Goal: Task Accomplishment & Management: Manage account settings

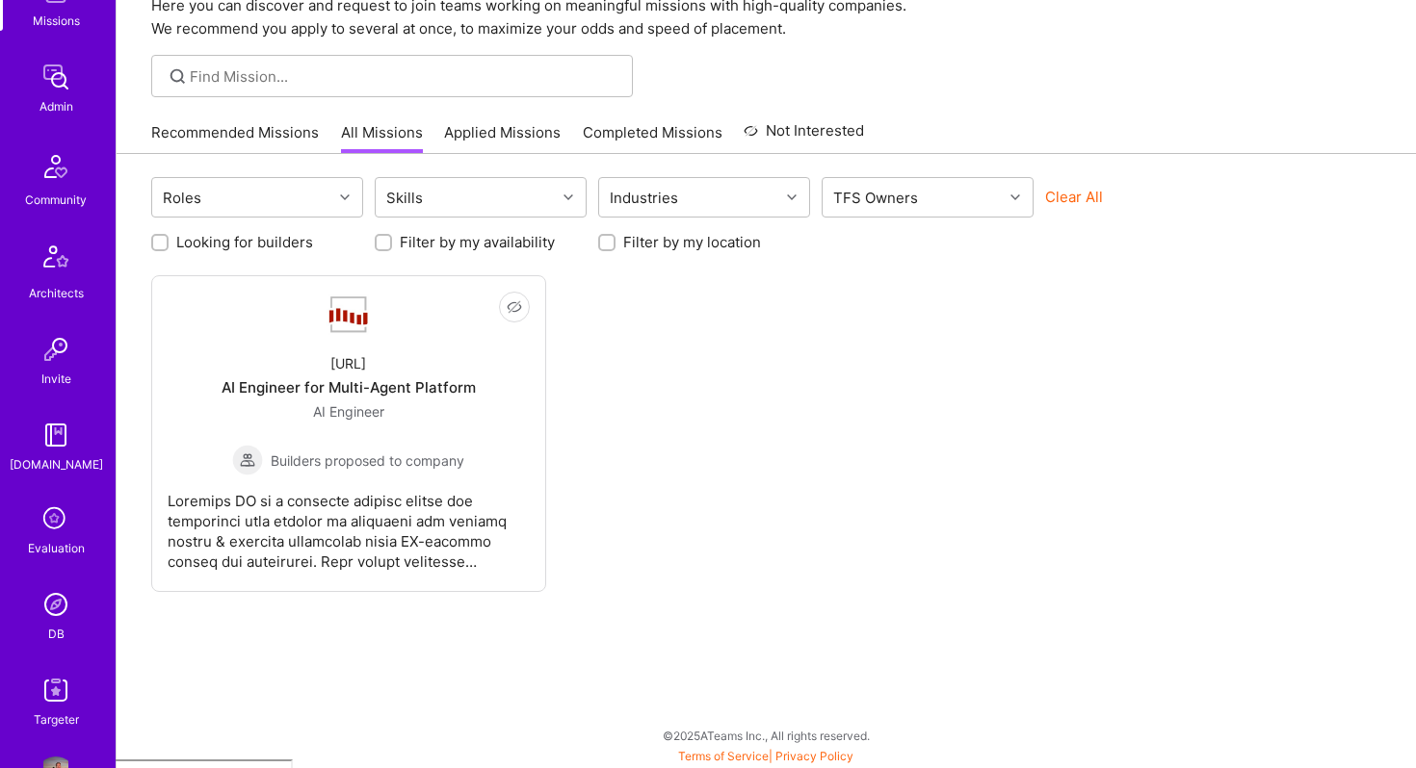
scroll to position [397, 0]
click at [60, 86] on img at bounding box center [56, 83] width 39 height 39
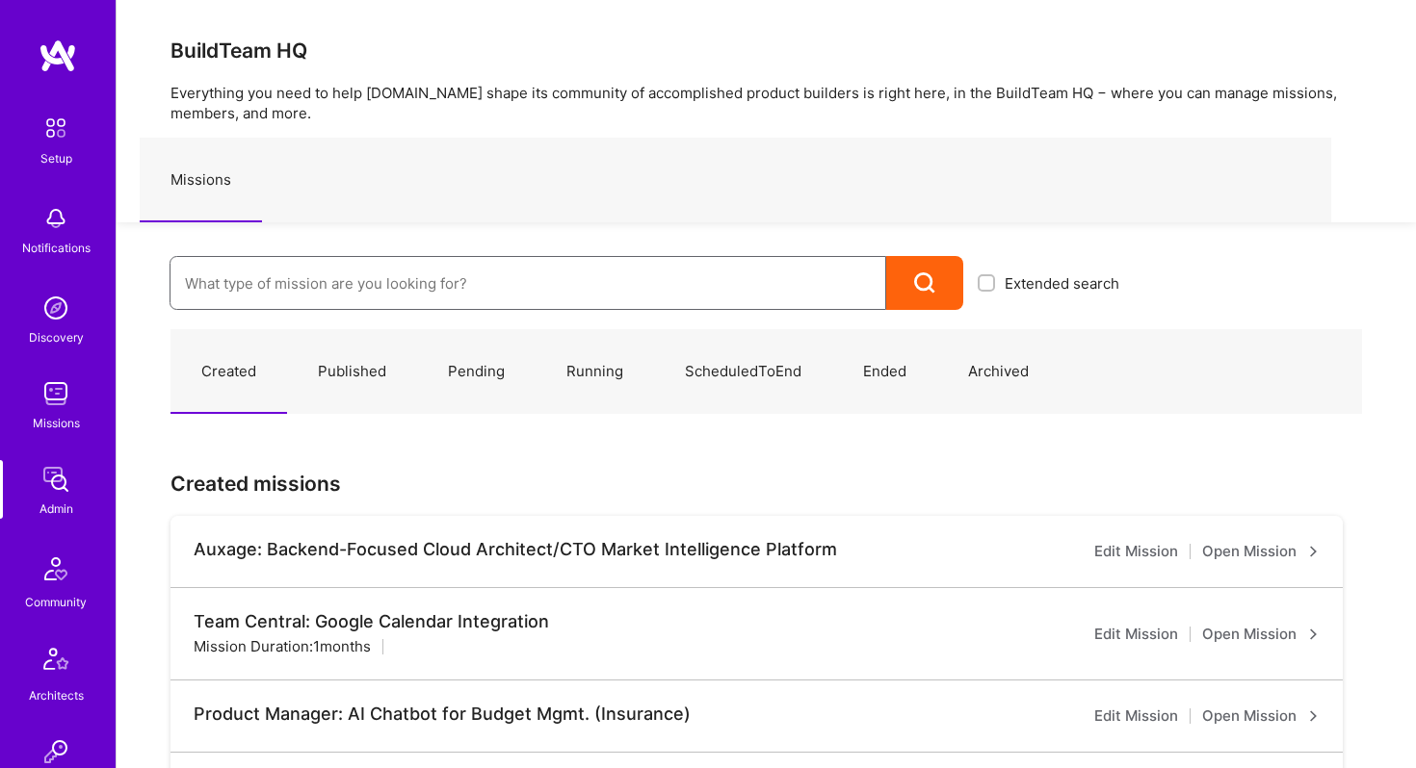
click at [287, 282] on input at bounding box center [528, 283] width 686 height 49
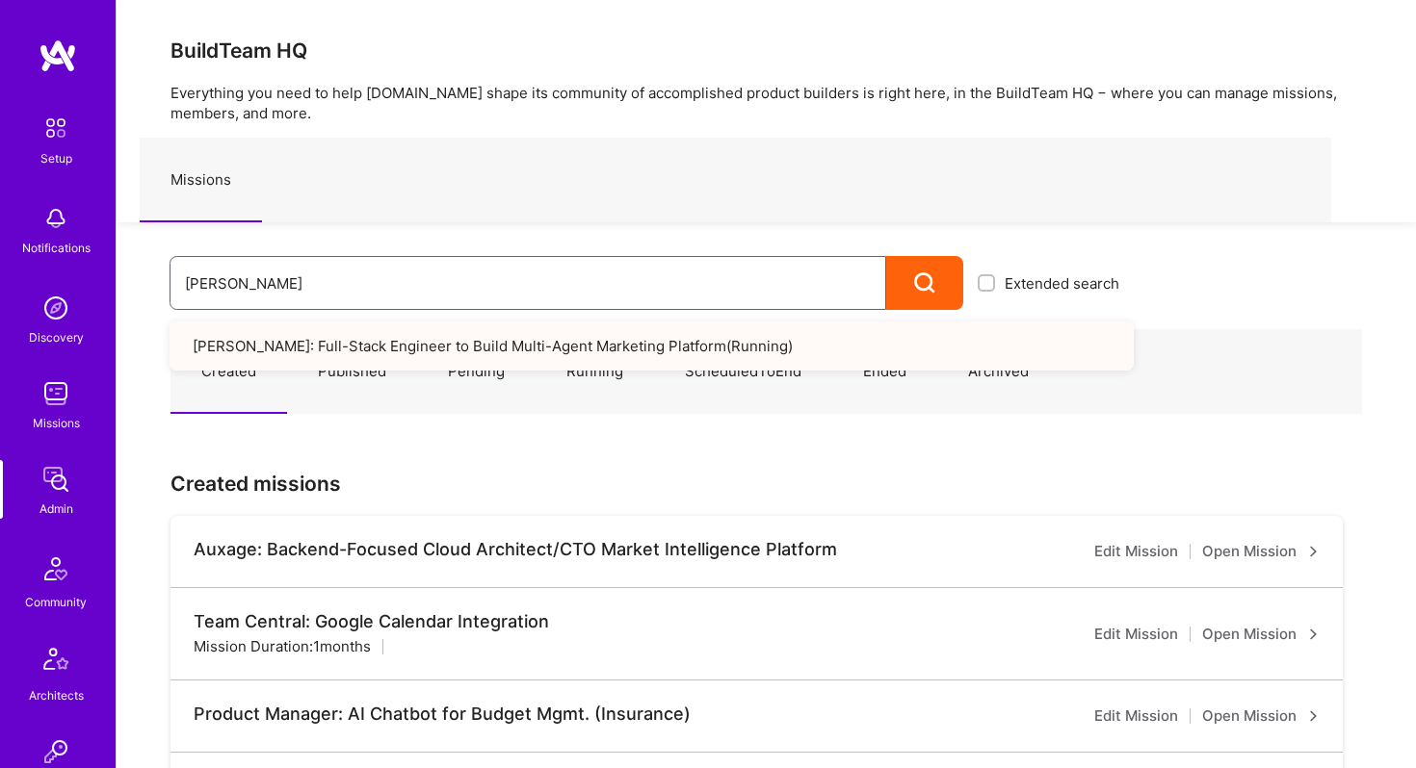
type input "[PERSON_NAME]"
click at [303, 346] on link "[PERSON_NAME]: Full-Stack Engineer to Build Multi-Agent Marketing Platform ( Ru…" at bounding box center [651, 346] width 964 height 49
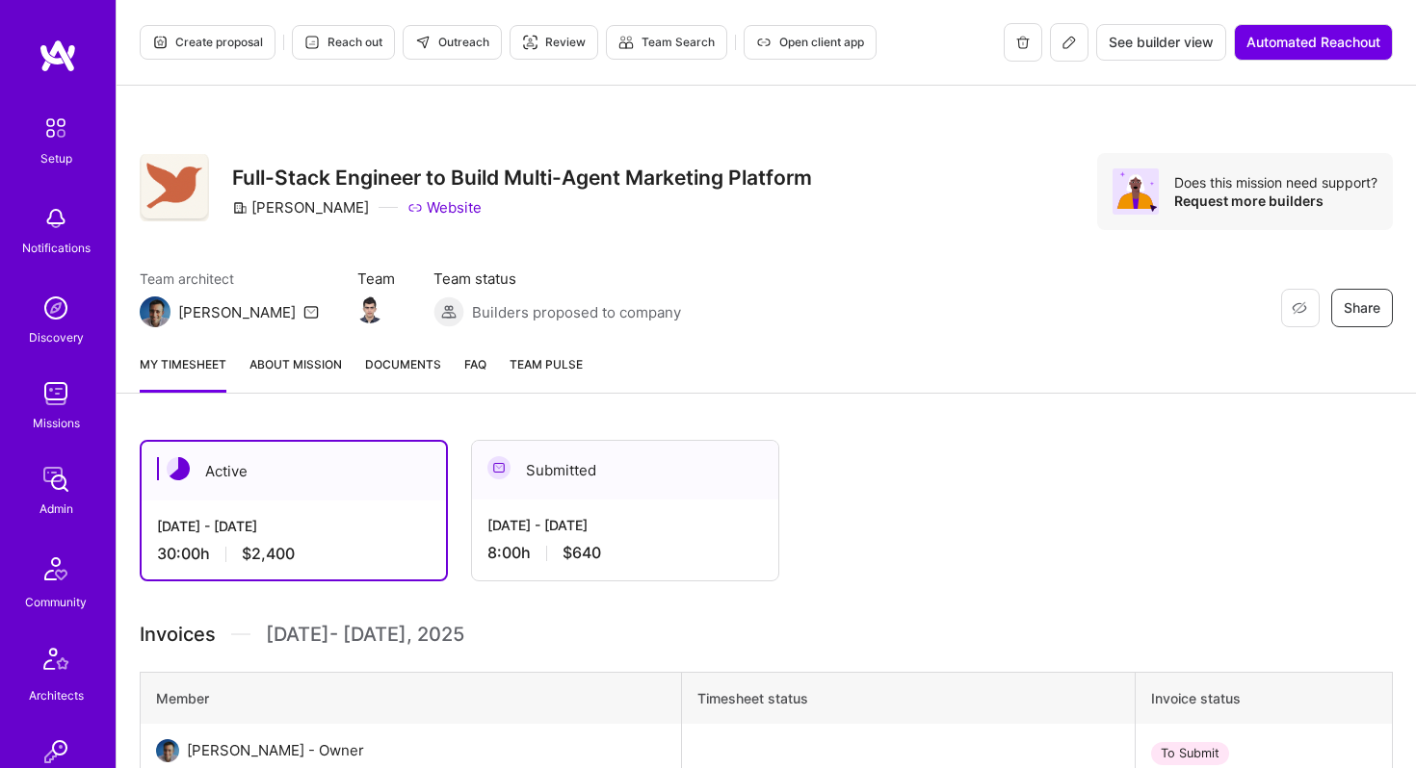
click at [1073, 54] on button at bounding box center [1069, 42] width 39 height 39
